Goal: Transaction & Acquisition: Download file/media

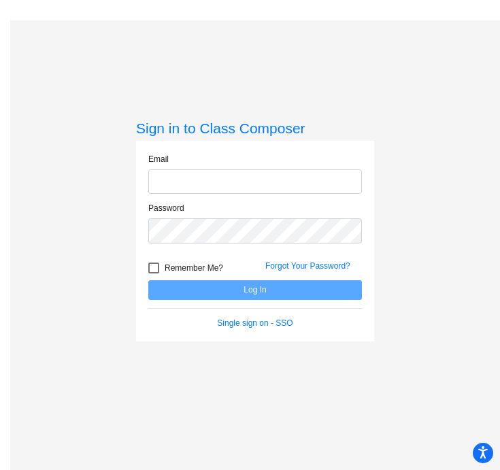
click at [197, 179] on input "email" at bounding box center [255, 181] width 214 height 25
type input "[EMAIL_ADDRESS][DOMAIN_NAME]"
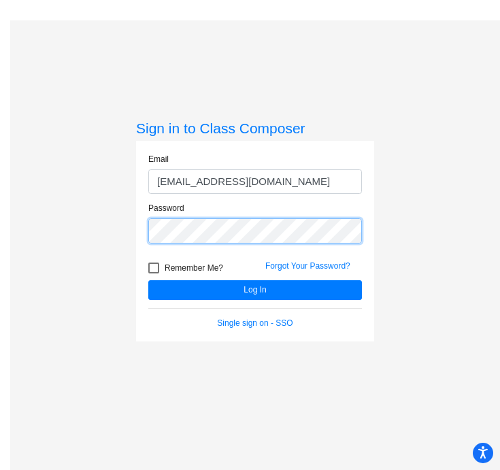
click at [148, 280] on button "Log In" at bounding box center [255, 290] width 214 height 20
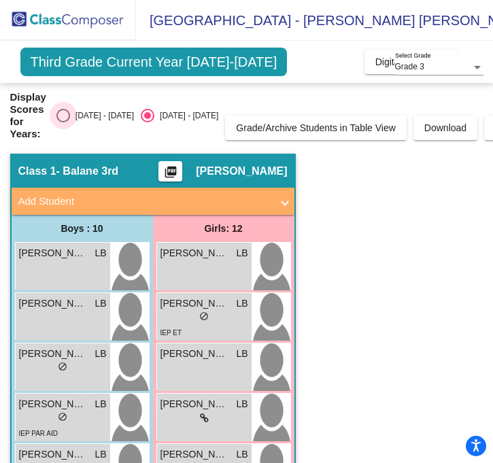
click at [65, 114] on div "Select an option" at bounding box center [63, 116] width 14 height 14
click at [63, 122] on input "[DATE] - [DATE]" at bounding box center [63, 122] width 1 height 1
radio input "true"
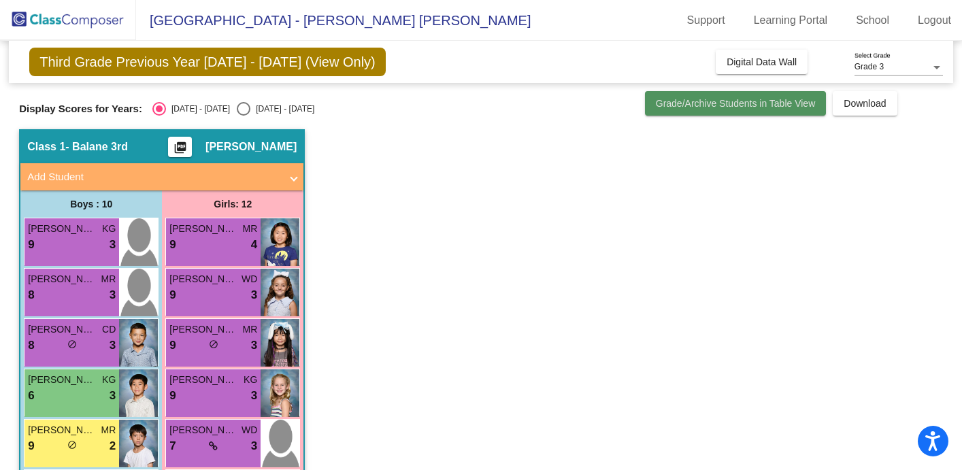
click at [499, 103] on span "Grade/Archive Students in Table View" at bounding box center [736, 103] width 160 height 11
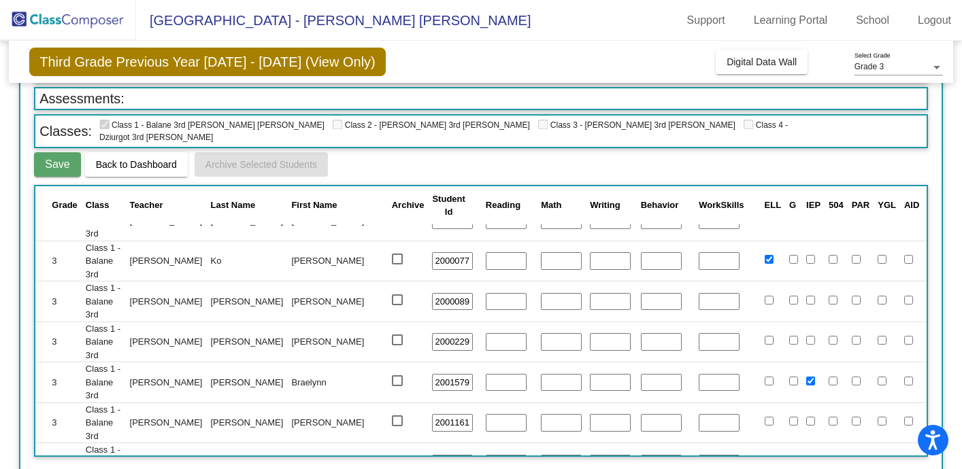
scroll to position [666, 0]
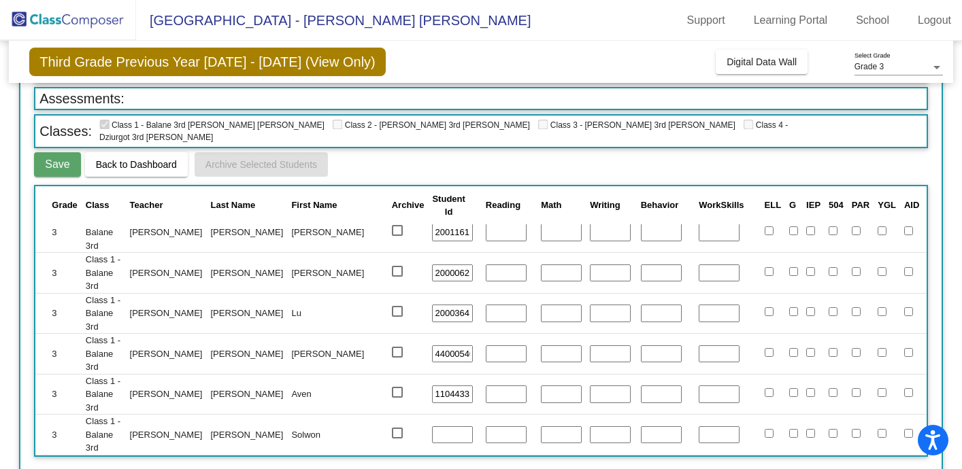
click at [128, 161] on button "Back to Dashboard" at bounding box center [136, 164] width 103 height 24
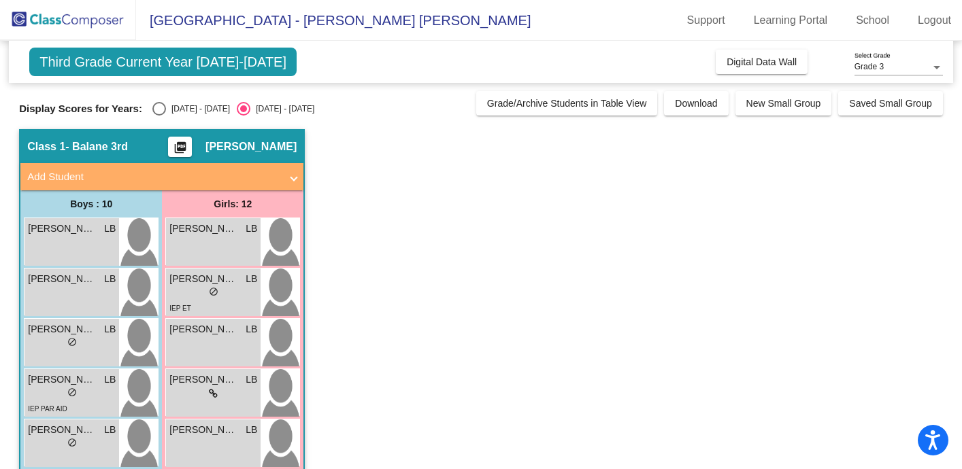
click at [156, 110] on div "Select an option" at bounding box center [159, 109] width 14 height 14
click at [159, 116] on input "[DATE] - [DATE]" at bounding box center [159, 116] width 1 height 1
radio input "true"
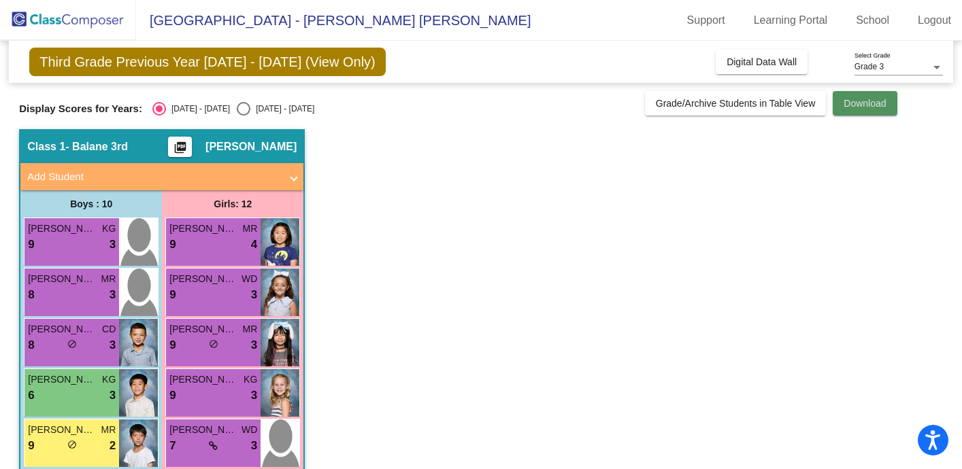
click at [852, 98] on span "Download" at bounding box center [865, 103] width 42 height 11
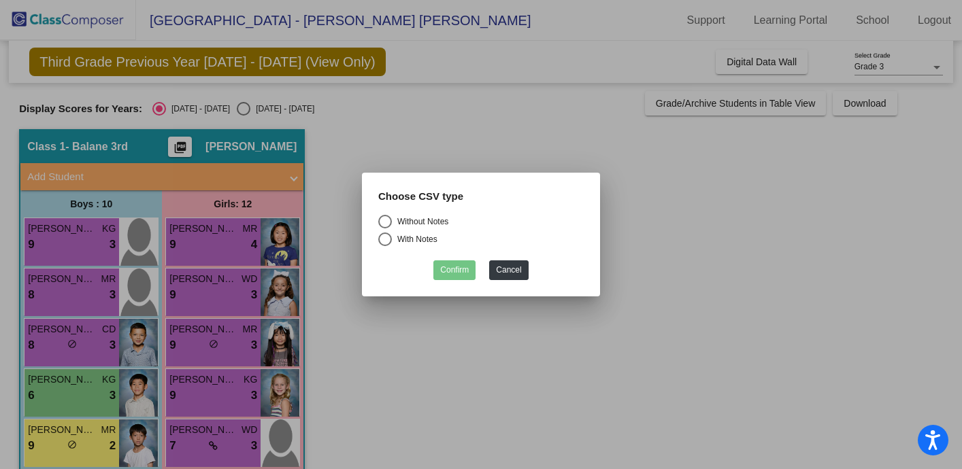
click at [385, 222] on div "Select an option" at bounding box center [385, 222] width 14 height 14
click at [385, 229] on input "Without Notes" at bounding box center [384, 229] width 1 height 1
radio input "true"
click at [461, 269] on button "Confirm" at bounding box center [454, 271] width 42 height 20
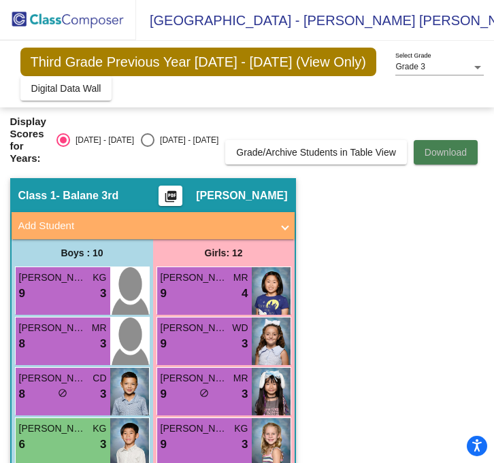
click at [424, 147] on span "Download" at bounding box center [445, 152] width 42 height 11
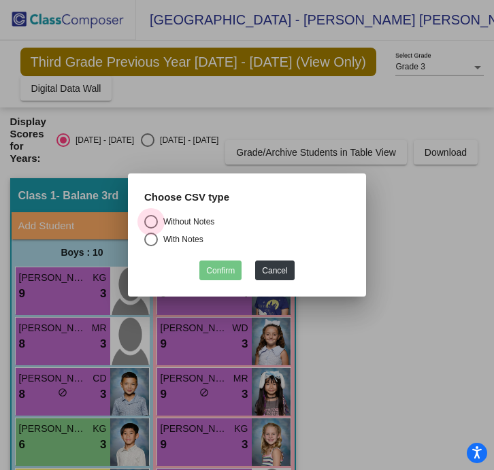
click at [153, 221] on div "Select an option" at bounding box center [151, 222] width 14 height 14
click at [151, 229] on input "Without Notes" at bounding box center [150, 229] width 1 height 1
radio input "true"
click at [209, 271] on button "Confirm" at bounding box center [220, 271] width 42 height 20
